Goal: Task Accomplishment & Management: Manage account settings

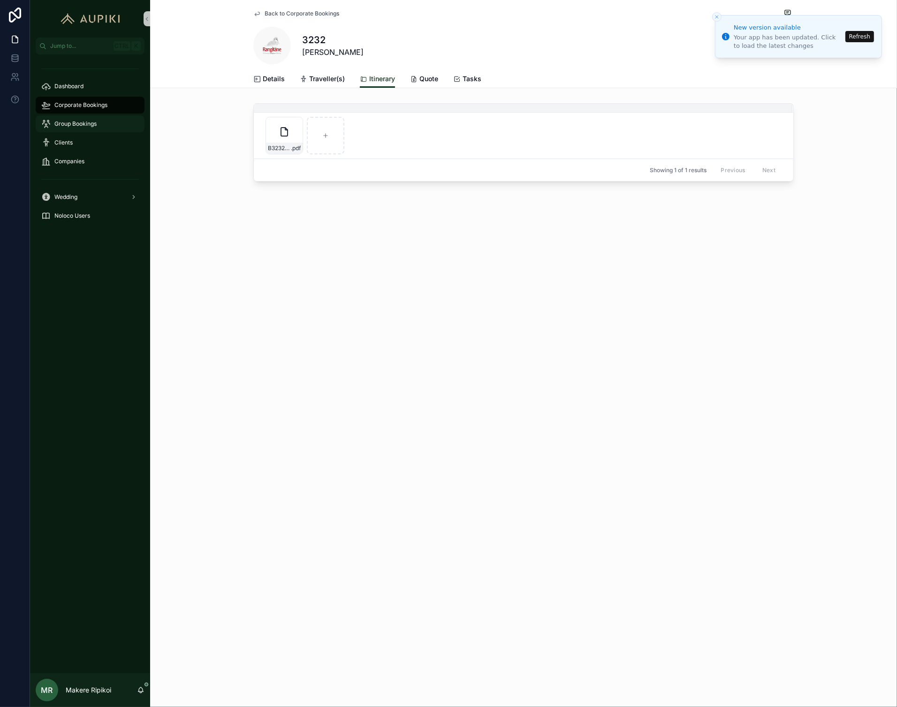
click at [71, 121] on span "Group Bookings" at bounding box center [75, 124] width 42 height 8
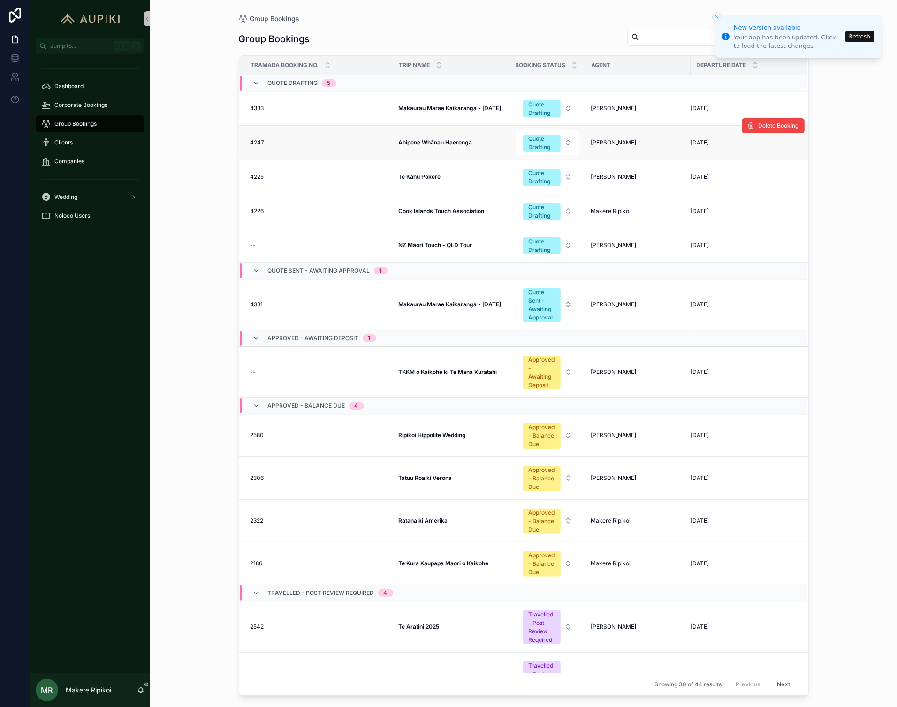
click at [399, 137] on td "Ahipene Whānau Haerenga Ahipene Whānau Haerenga" at bounding box center [451, 143] width 116 height 34
drag, startPoint x: 399, startPoint y: 137, endPoint x: 380, endPoint y: 213, distance: 77.8
click at [380, 213] on div "4226 4226" at bounding box center [319, 211] width 137 height 8
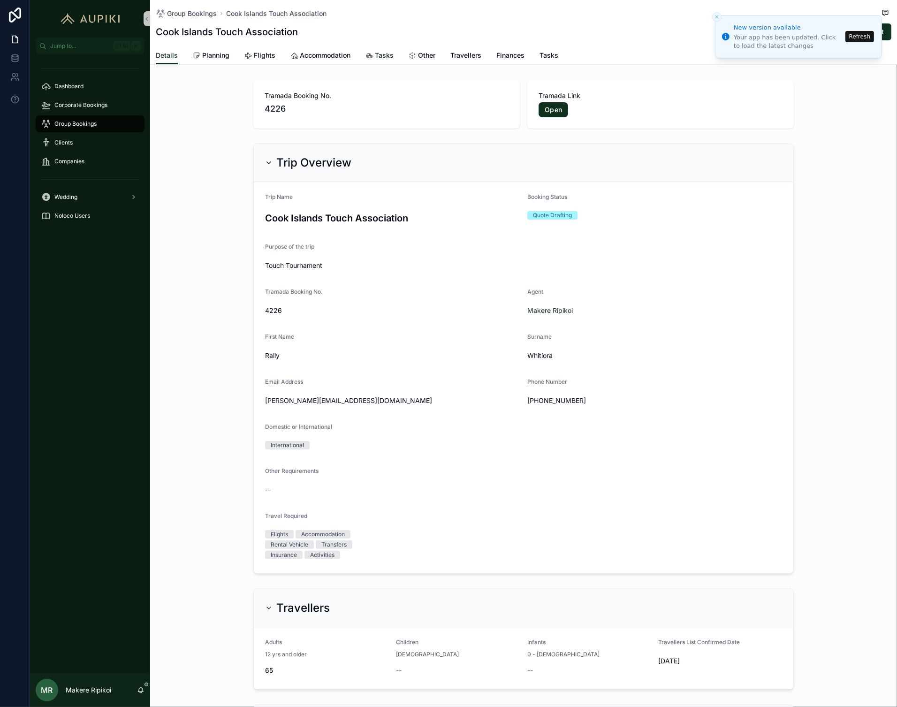
click at [388, 56] on span "Tasks" at bounding box center [384, 55] width 19 height 9
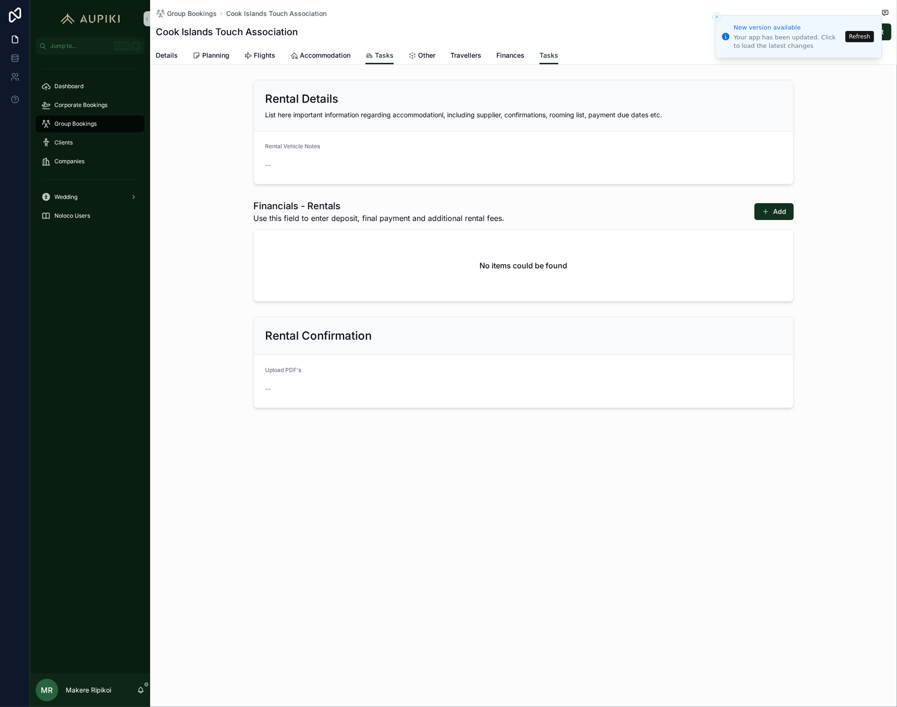
click at [716, 16] on icon "Close toast" at bounding box center [717, 17] width 6 height 6
click at [716, 16] on line "Close toast" at bounding box center [716, 16] width 3 height 3
click at [870, 34] on button "Refresh" at bounding box center [859, 36] width 29 height 11
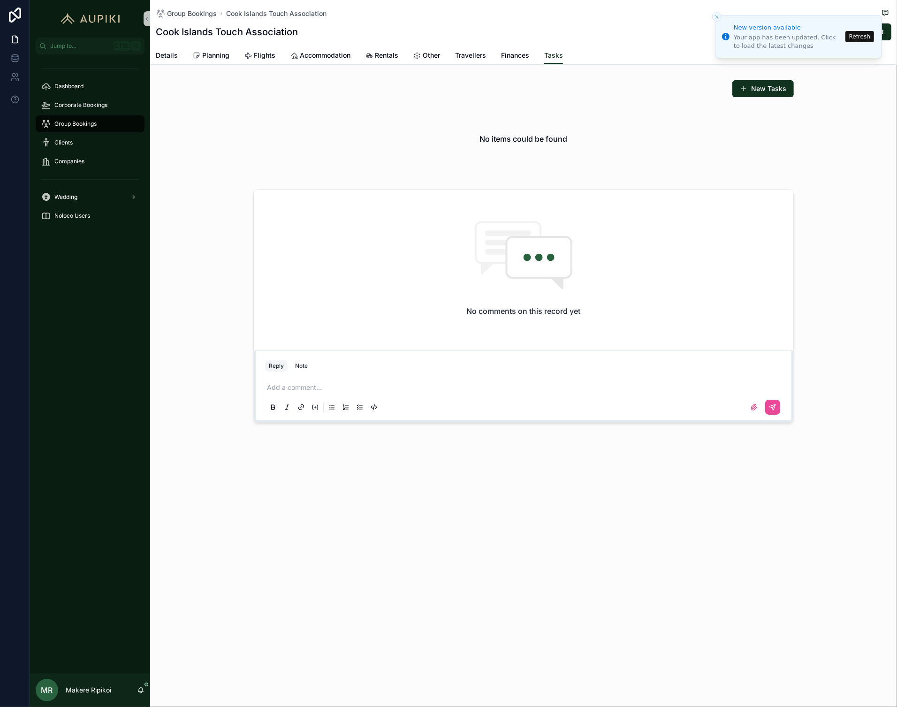
click at [849, 38] on button "Refresh" at bounding box center [859, 36] width 29 height 11
click at [386, 58] on span "Rentals" at bounding box center [386, 55] width 23 height 9
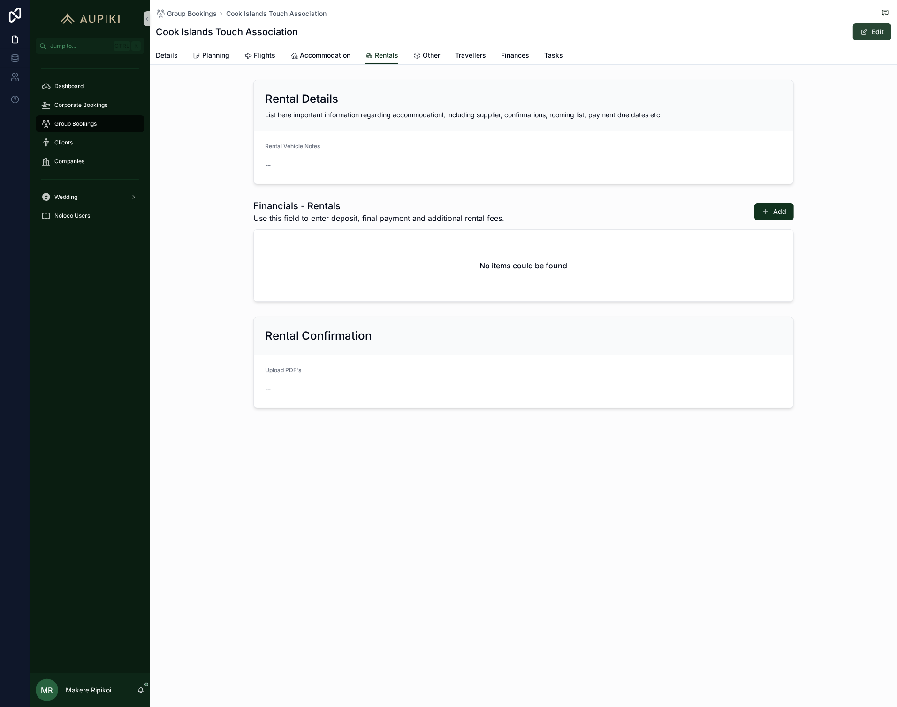
click at [863, 33] on span "scrollable content" at bounding box center [864, 32] width 8 height 8
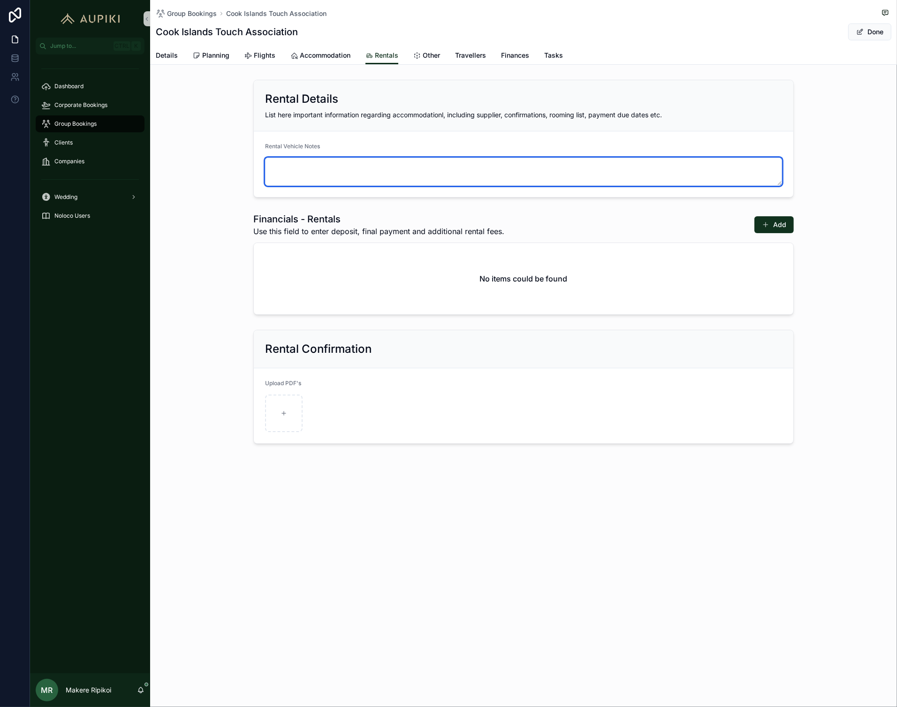
click at [277, 162] on textarea "scrollable content" at bounding box center [523, 172] width 517 height 28
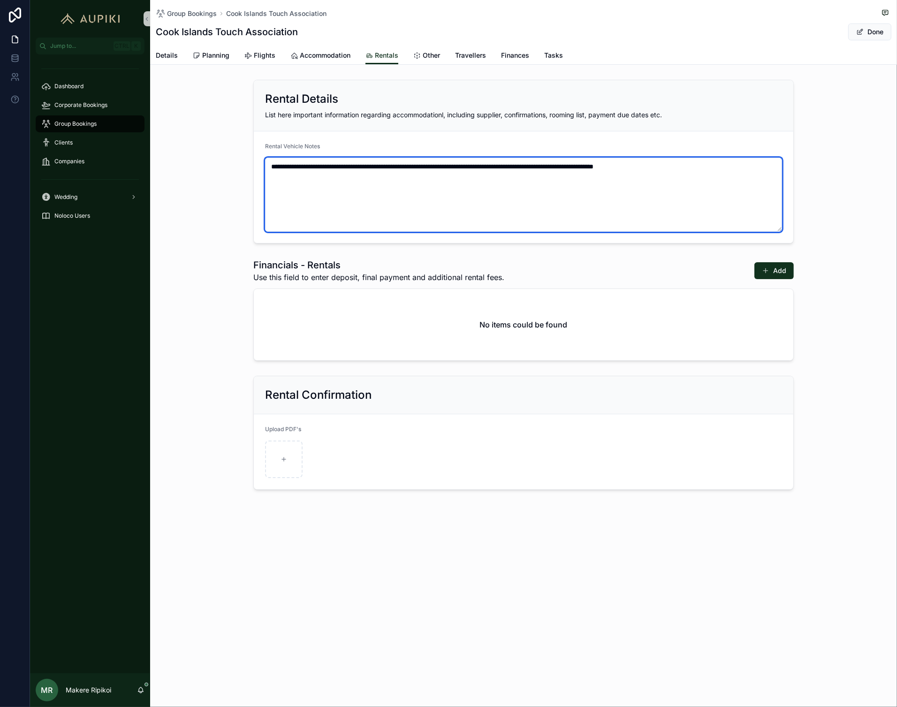
type textarea "**********"
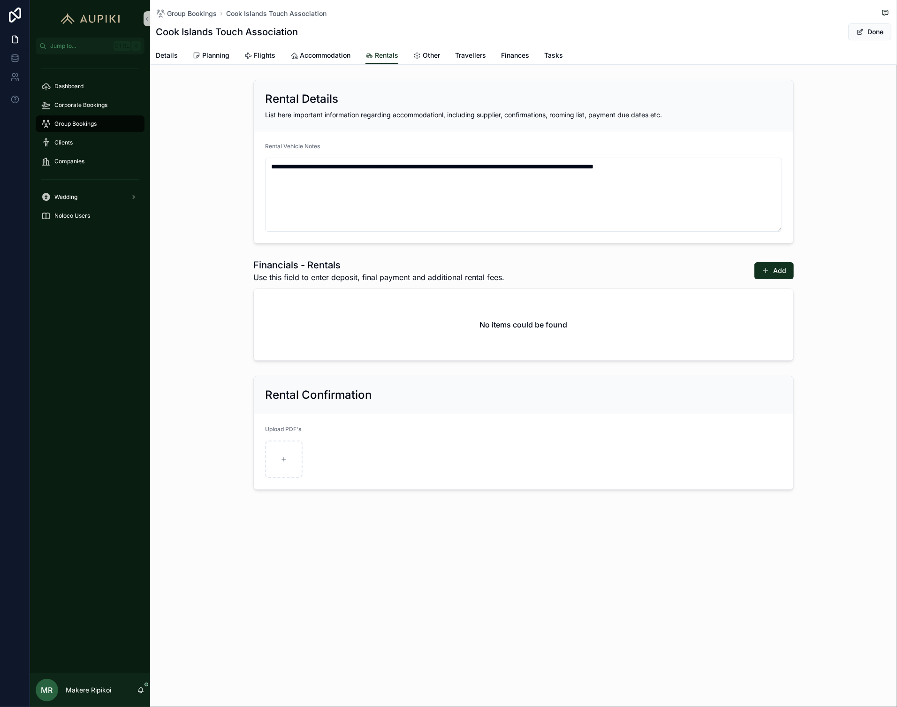
click at [869, 32] on button "Done" at bounding box center [869, 31] width 43 height 17
